Goal: Information Seeking & Learning: Learn about a topic

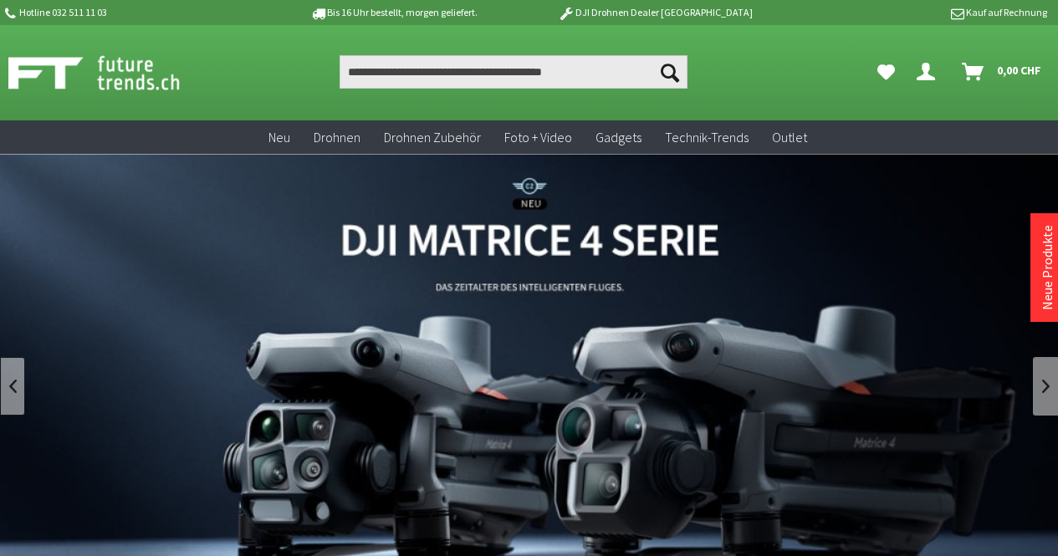
click at [18, 380] on link at bounding box center [12, 386] width 25 height 59
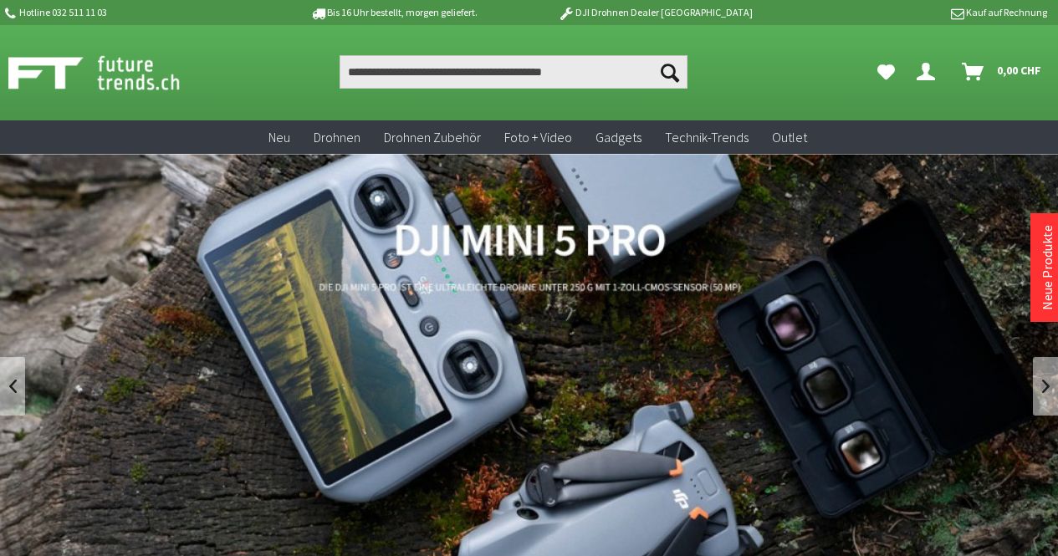
click at [487, 335] on link "DJI Mini 5 Pro" at bounding box center [529, 386] width 1058 height 464
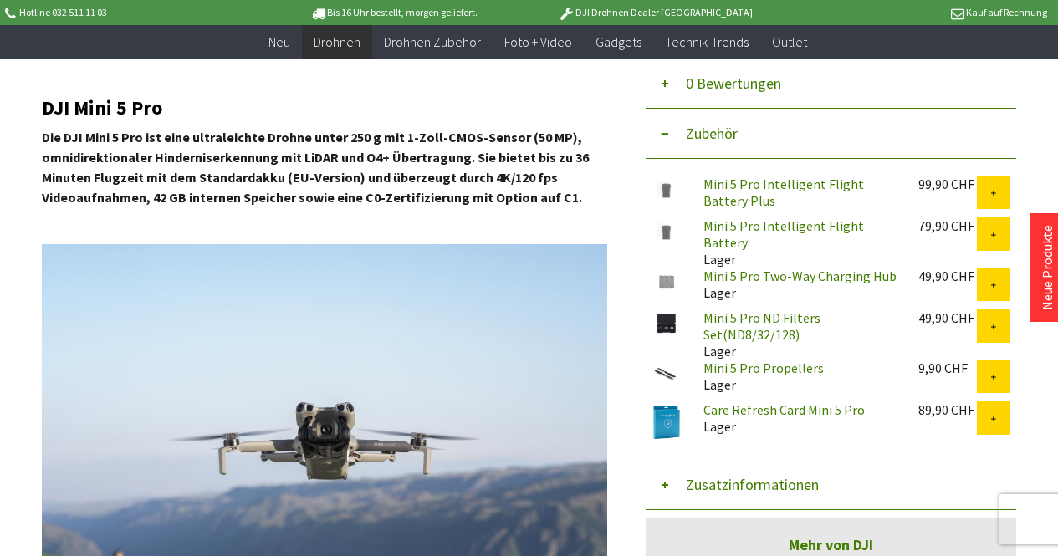
scroll to position [546, 0]
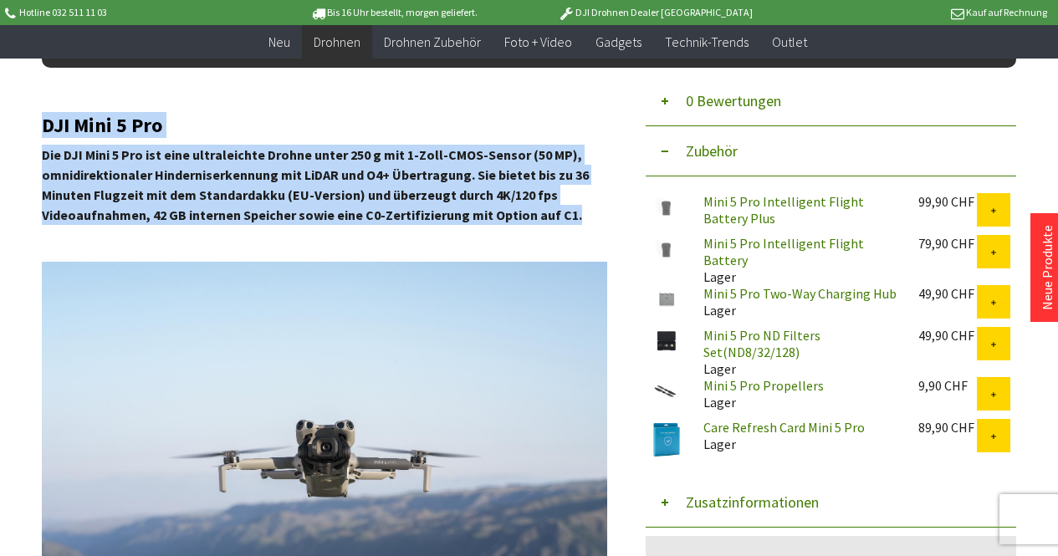
drag, startPoint x: 571, startPoint y: 214, endPoint x: 39, endPoint y: 164, distance: 534.1
copy div "ab CHF 150 Bis um 16:00 Uhr bestellt Morgen geliefert 7 Tage Widerrufsrecht Ver…"
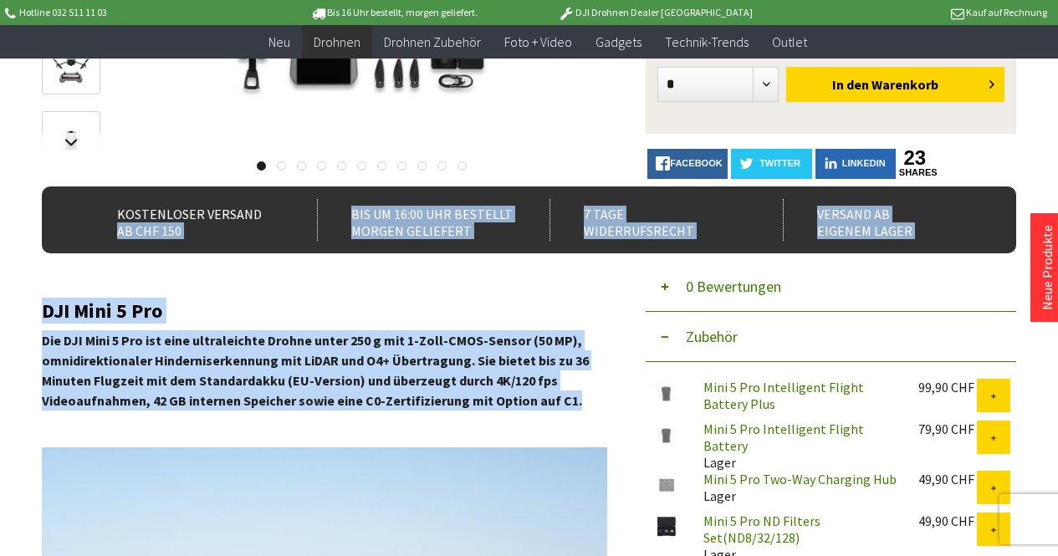
scroll to position [362, 0]
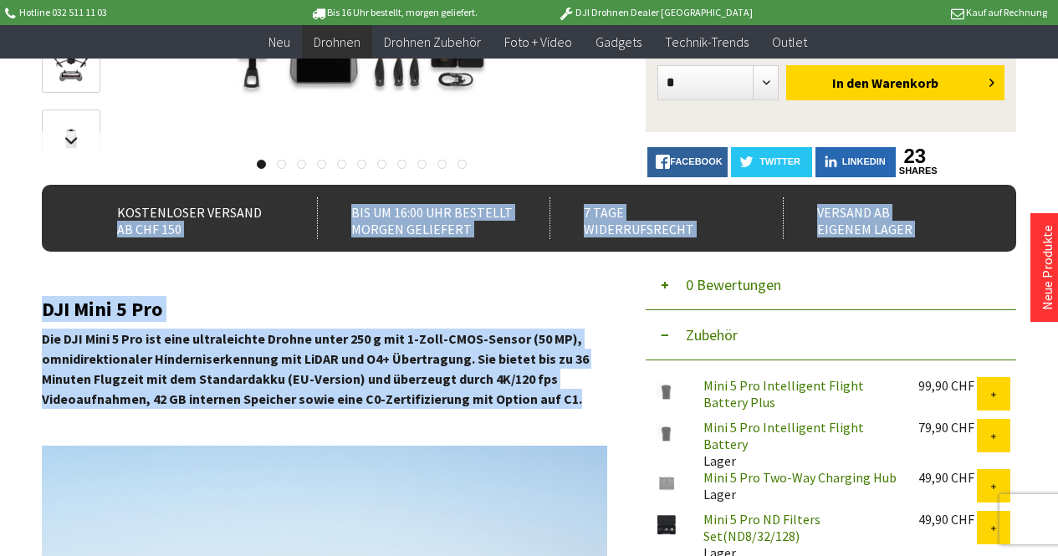
click at [261, 364] on strong "Die DJI Mini 5 Pro ist eine ultraleichte Drohne unter 250 g mit 1-Zoll-CMOS-Sen…" at bounding box center [315, 368] width 547 height 77
drag, startPoint x: 571, startPoint y: 399, endPoint x: 33, endPoint y: 314, distance: 545.0
click at [538, 403] on strong "Die DJI Mini 5 Pro ist eine ultraleichte Drohne unter 250 g mit 1-Zoll-CMOS-Sen…" at bounding box center [315, 368] width 547 height 77
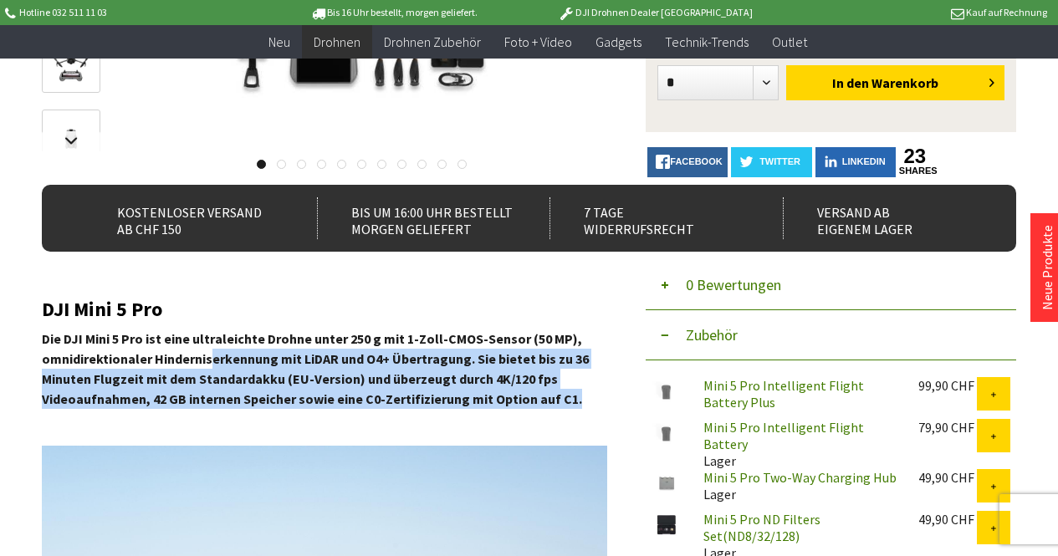
drag, startPoint x: 568, startPoint y: 400, endPoint x: 208, endPoint y: 361, distance: 361.6
click at [208, 361] on p "Die DJI Mini 5 Pro ist eine ultraleichte Drohne unter 250 g mit 1-Zoll-CMOS-Sen…" at bounding box center [324, 369] width 565 height 80
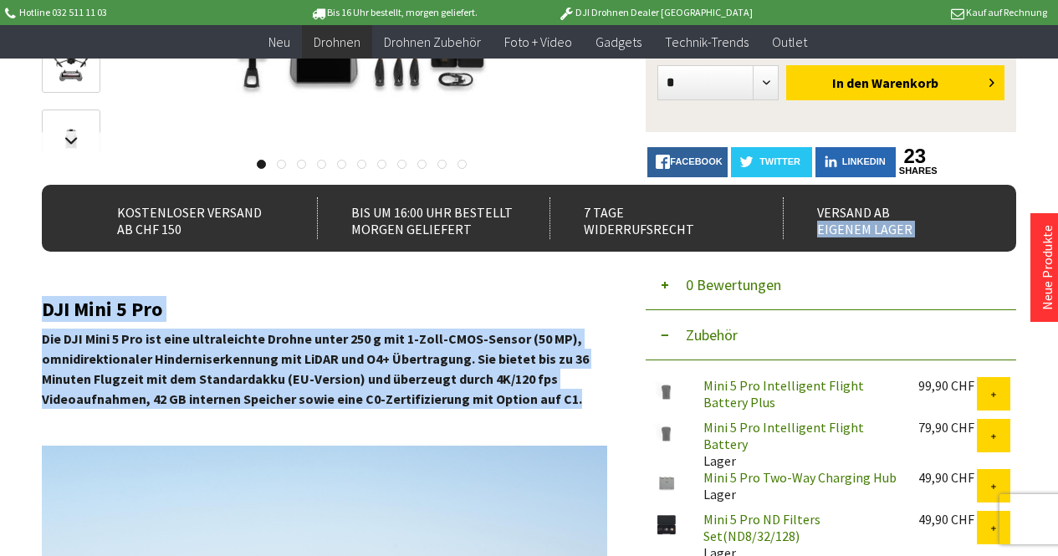
copy div "eigenem Lager DJI Mini 5 Pro Die DJI Mini 5 Pro ist eine ultraleichte Drohne un…"
